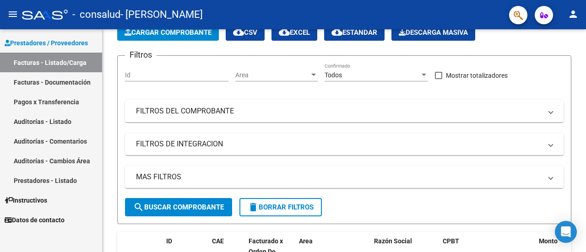
scroll to position [46, 0]
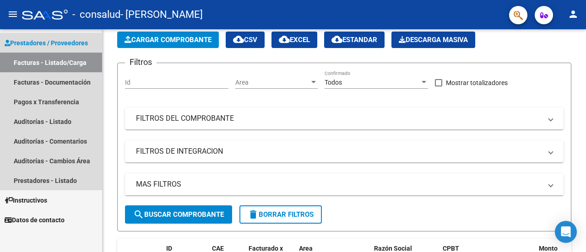
click at [44, 59] on link "Facturas - Listado/Carga" at bounding box center [51, 63] width 102 height 20
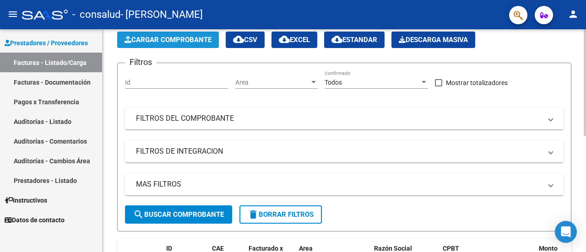
click at [121, 44] on button "Cargar Comprobante" at bounding box center [168, 40] width 102 height 16
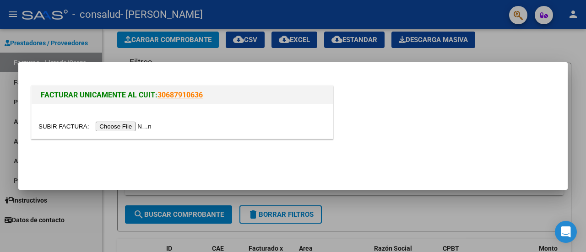
click at [132, 126] on input "file" at bounding box center [96, 127] width 116 height 10
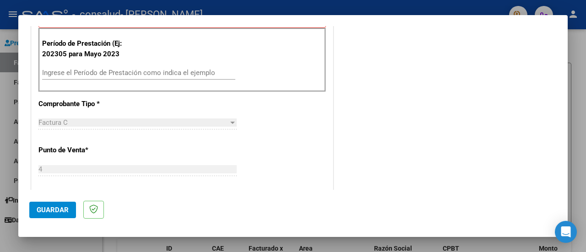
scroll to position [229, 0]
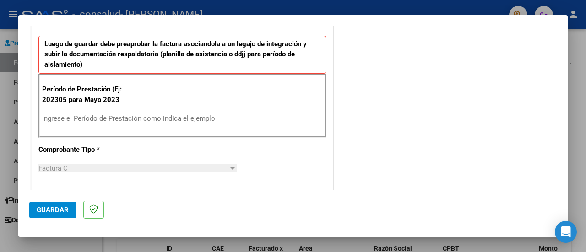
click at [108, 118] on input "Ingrese el Período de Prestación como indica el ejemplo" at bounding box center [138, 118] width 193 height 8
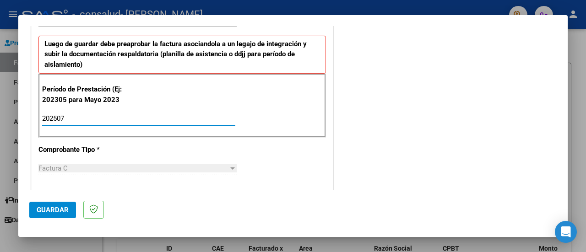
type input "202507"
click at [437, 109] on div "COMENTARIOS Comentarios del Prestador / Gerenciador:" at bounding box center [445, 207] width 221 height 798
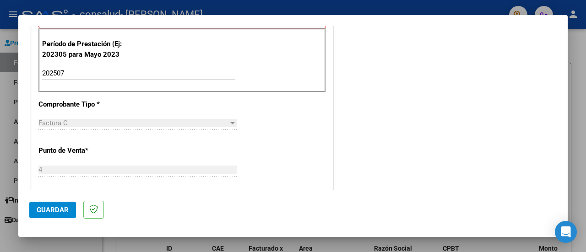
scroll to position [274, 0]
click at [43, 209] on span "Guardar" at bounding box center [53, 210] width 32 height 8
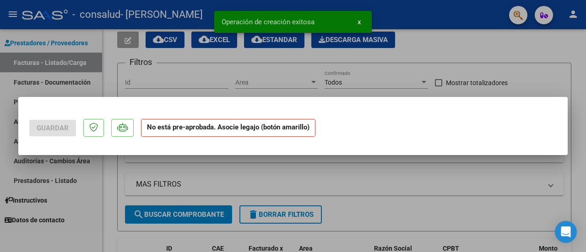
scroll to position [0, 0]
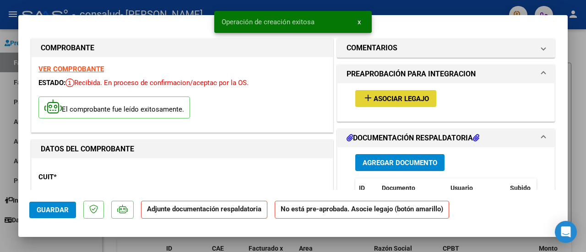
click at [387, 102] on span "Asociar Legajo" at bounding box center [400, 99] width 55 height 8
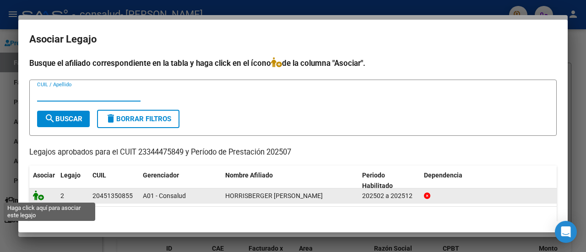
click at [36, 196] on icon at bounding box center [38, 195] width 11 height 10
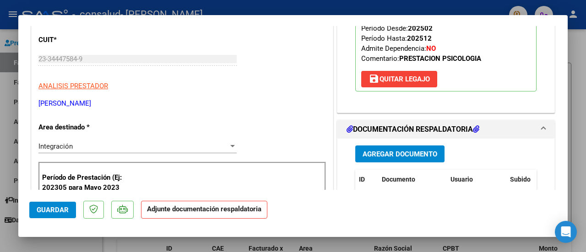
scroll to position [183, 0]
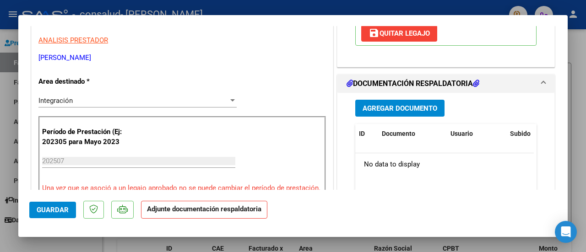
click at [389, 104] on span "Agregar Documento" at bounding box center [399, 108] width 75 height 8
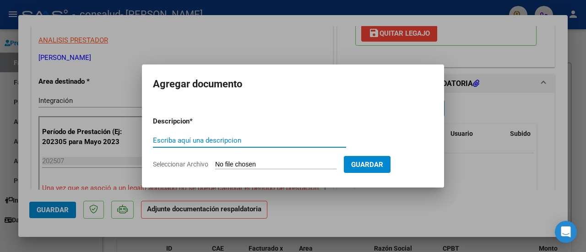
click at [261, 163] on input "Seleccionar Archivo" at bounding box center [275, 165] width 121 height 9
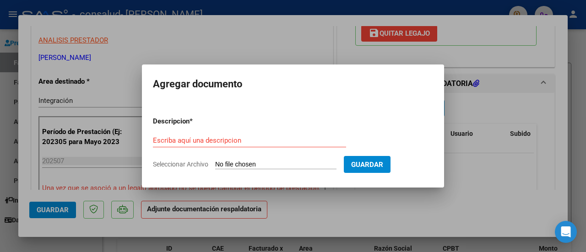
type input "C:\fakepath\Planilla Asistencia D HORRISBERGER [DATE].pdf"
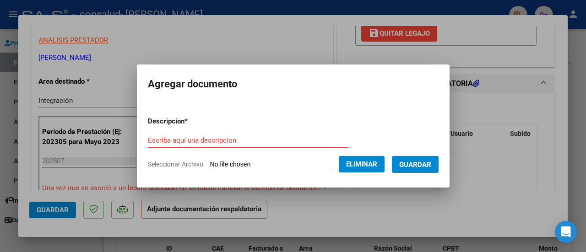
click at [270, 138] on input "Escriba aquí una descripcion" at bounding box center [248, 140] width 200 height 8
type input "p"
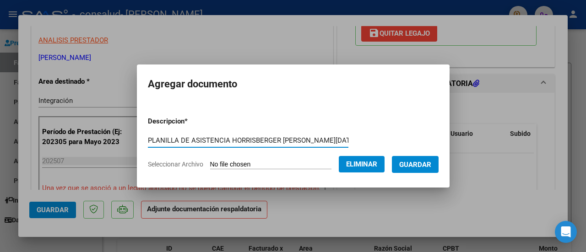
type input "PLANILLA DE ASISTENCIA HORRISBERGER [PERSON_NAME][DATE]"
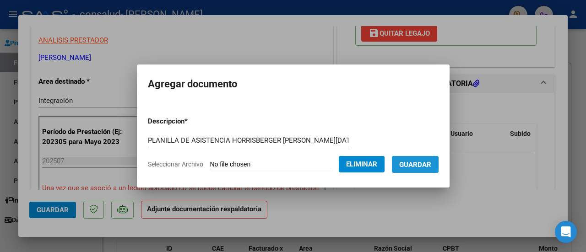
click at [421, 161] on span "Guardar" at bounding box center [415, 165] width 32 height 8
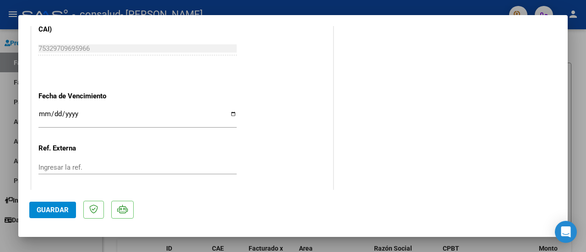
scroll to position [663, 0]
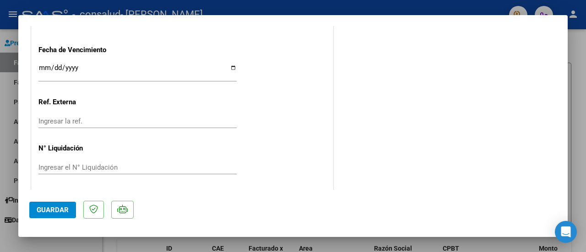
click at [61, 214] on span "Guardar" at bounding box center [53, 210] width 32 height 8
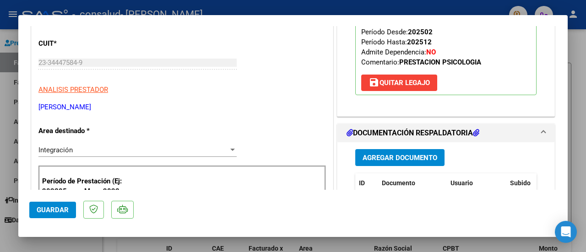
scroll to position [91, 0]
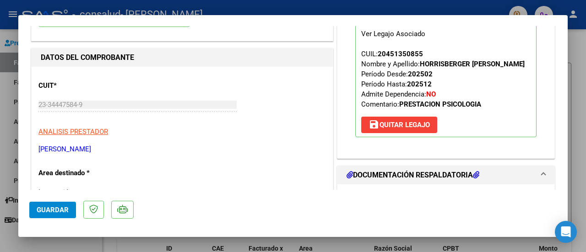
click at [585, 61] on div at bounding box center [293, 126] width 586 height 252
type input "$ 0,00"
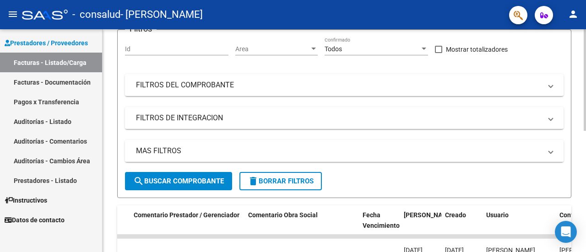
scroll to position [0, 0]
